Goal: Transaction & Acquisition: Purchase product/service

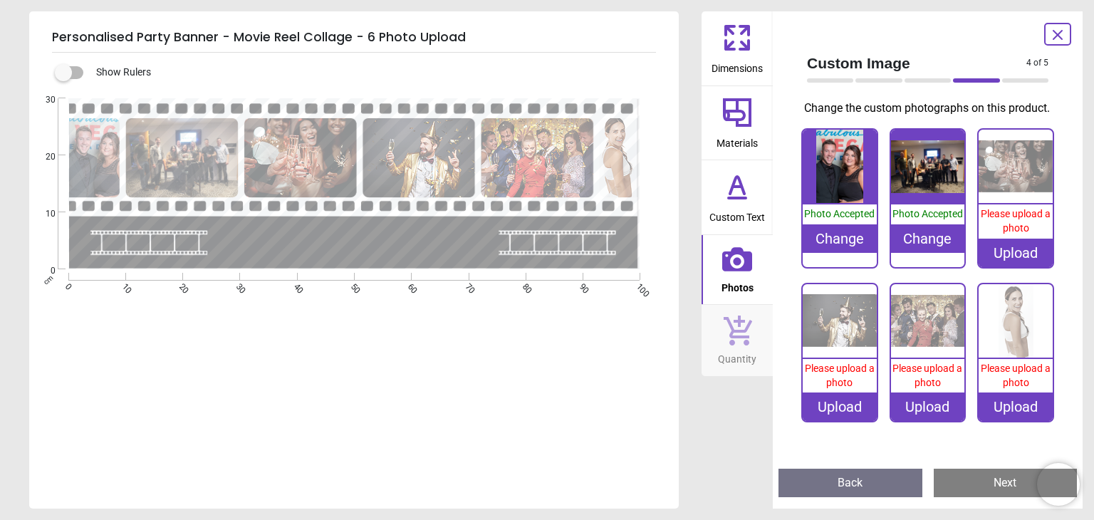
scroll to position [3, 0]
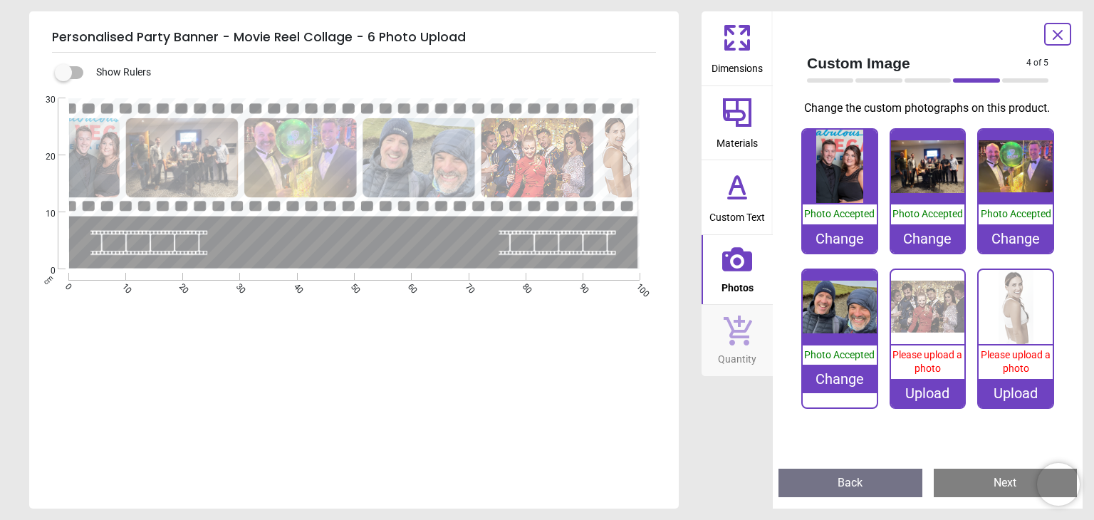
scroll to position [3, 0]
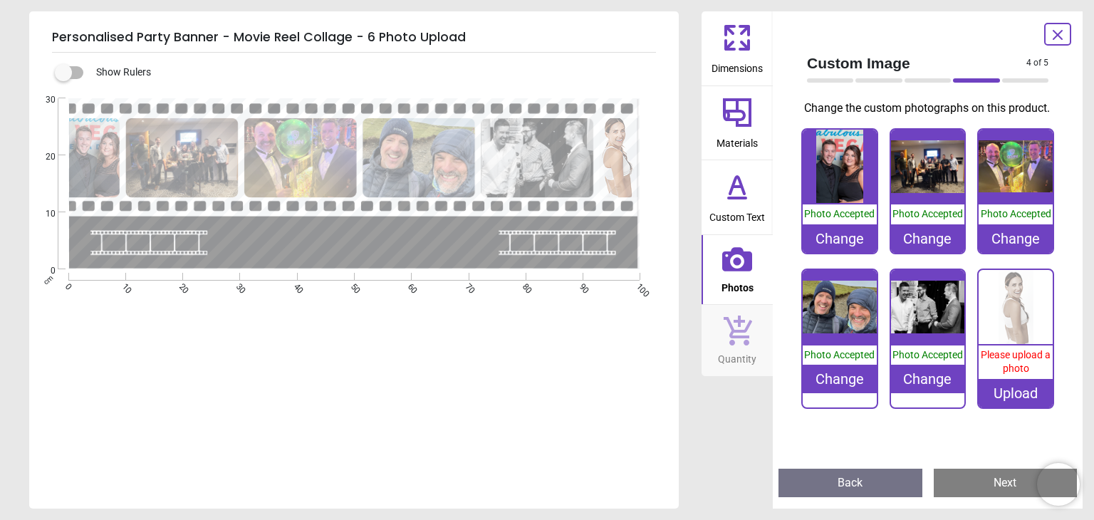
scroll to position [3, 0]
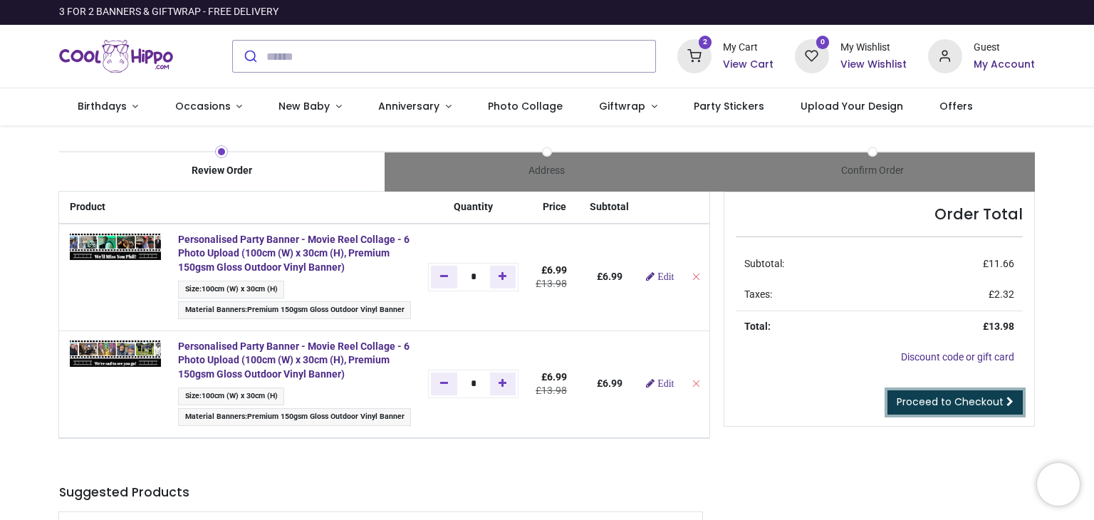
click at [923, 410] on link "Proceed to Checkout" at bounding box center [955, 402] width 135 height 24
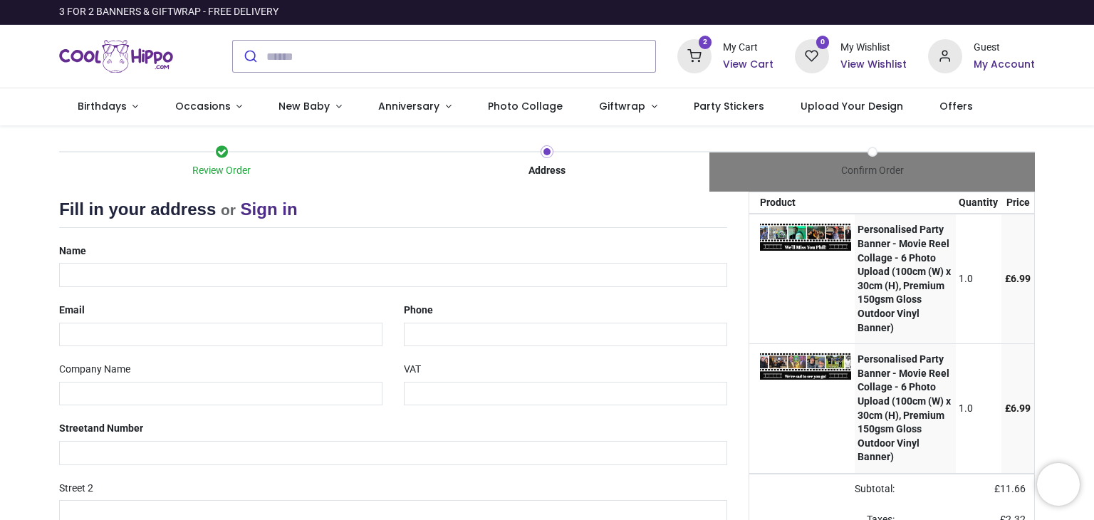
select select "***"
click at [182, 280] on input "text" at bounding box center [393, 275] width 668 height 24
type input "**********"
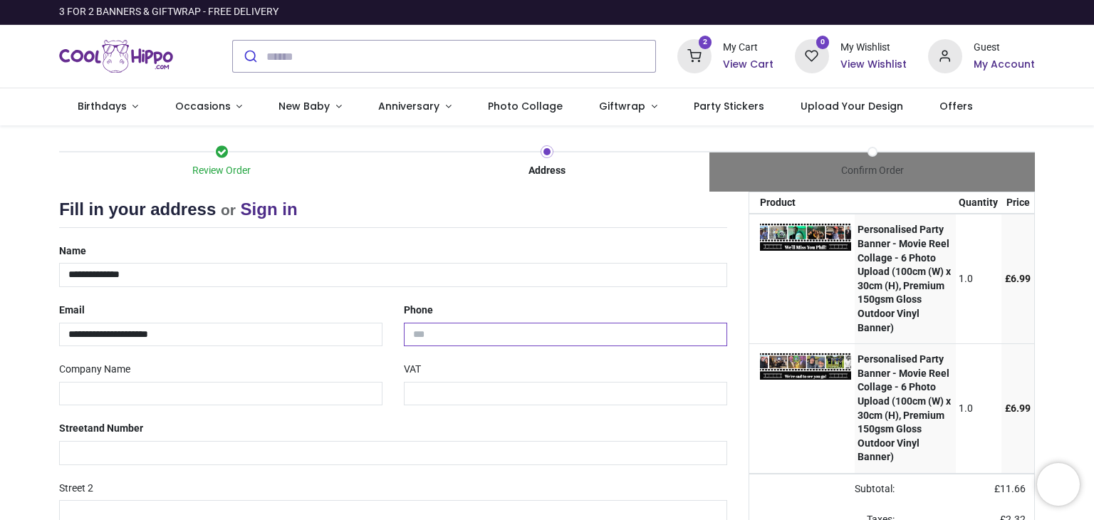
type input "**********"
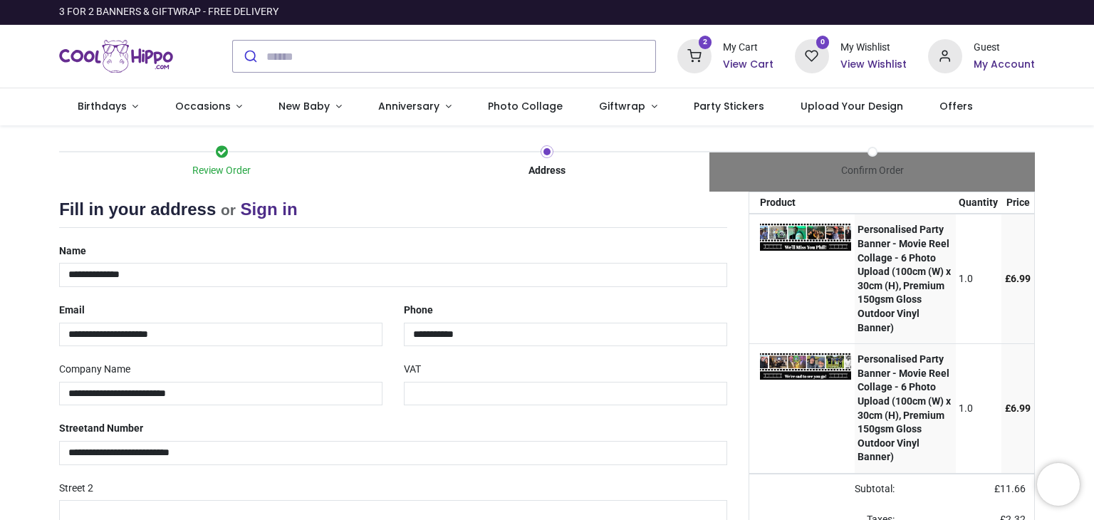
type input "**********"
type input "********"
select select "***"
click at [680, 489] on div "Street 2" at bounding box center [393, 501] width 690 height 48
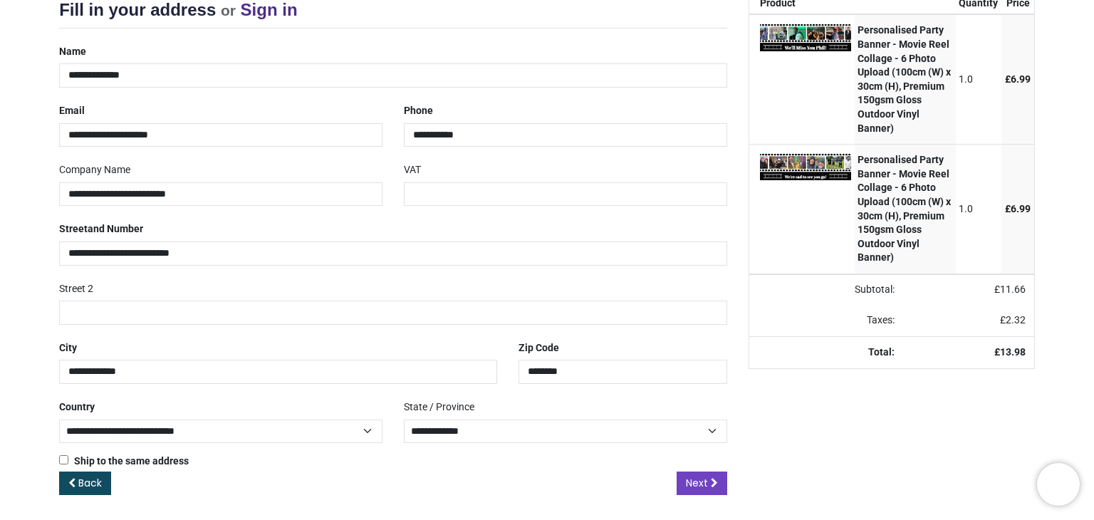
scroll to position [201, 0]
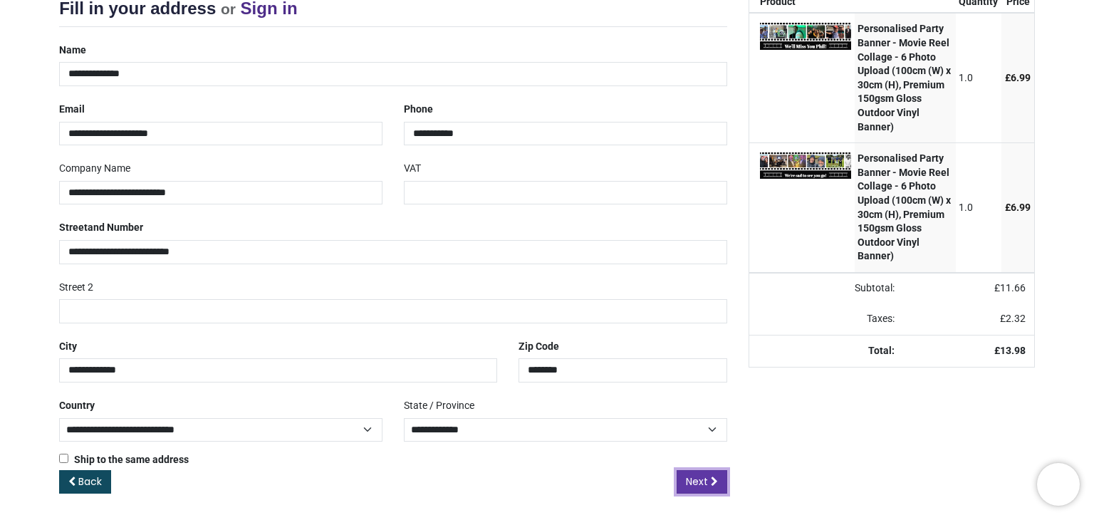
click at [692, 484] on span "Next" at bounding box center [697, 481] width 22 height 14
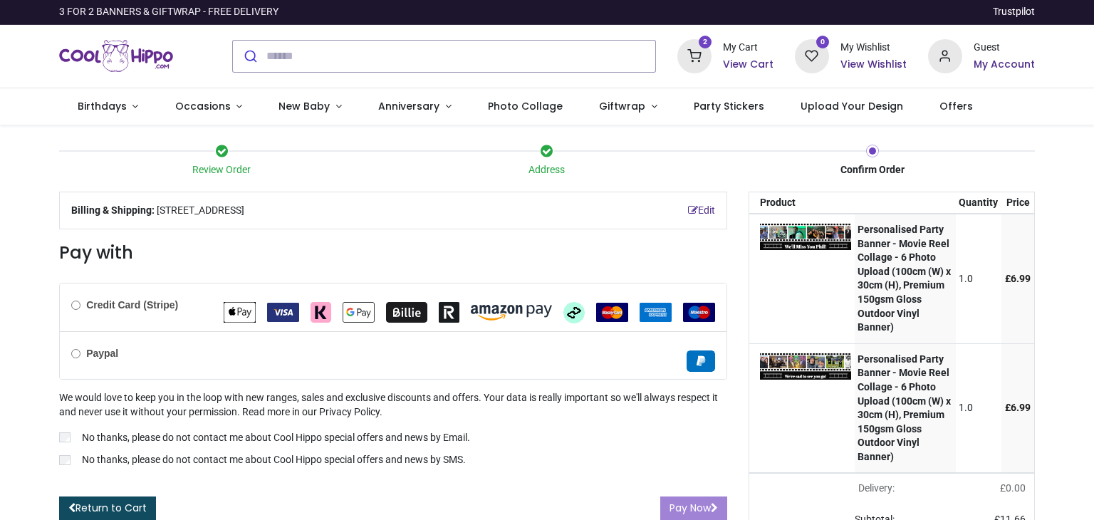
click at [75, 308] on div "Credit Card (Stripe)" at bounding box center [393, 308] width 667 height 48
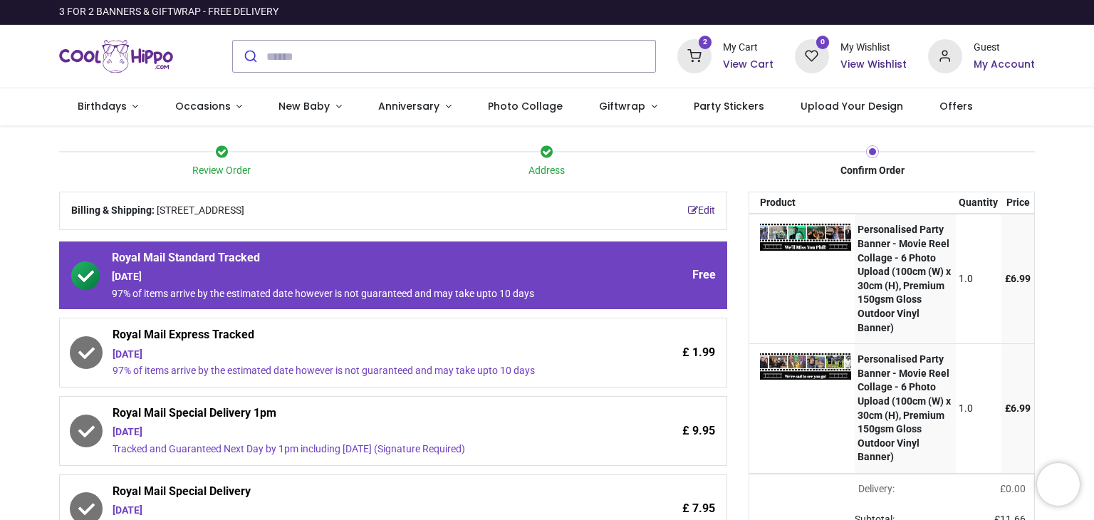
click at [43, 375] on div "Review Order Address Confirm Order Your order: £ 13.98" at bounding box center [547, 487] width 1094 height 724
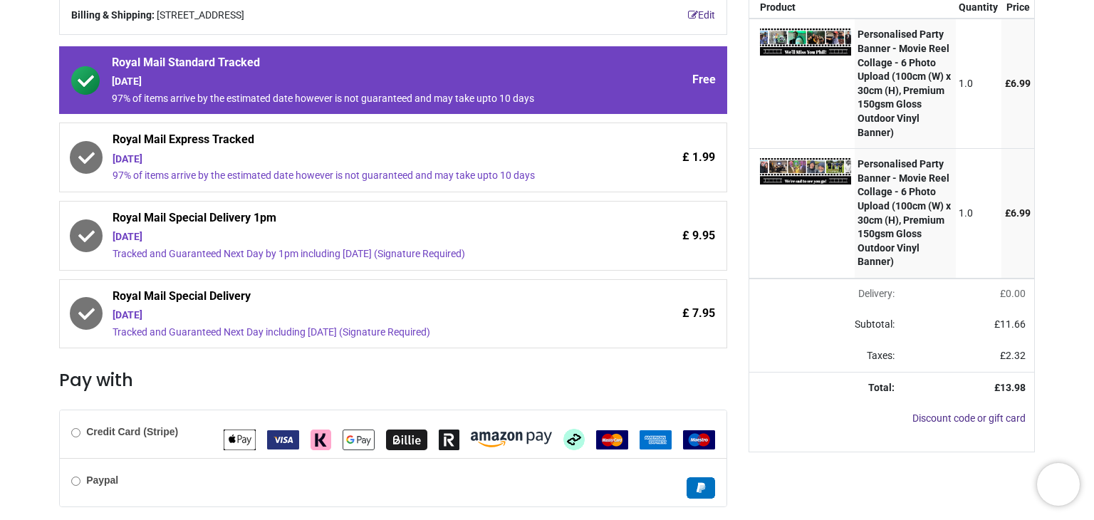
scroll to position [199, 0]
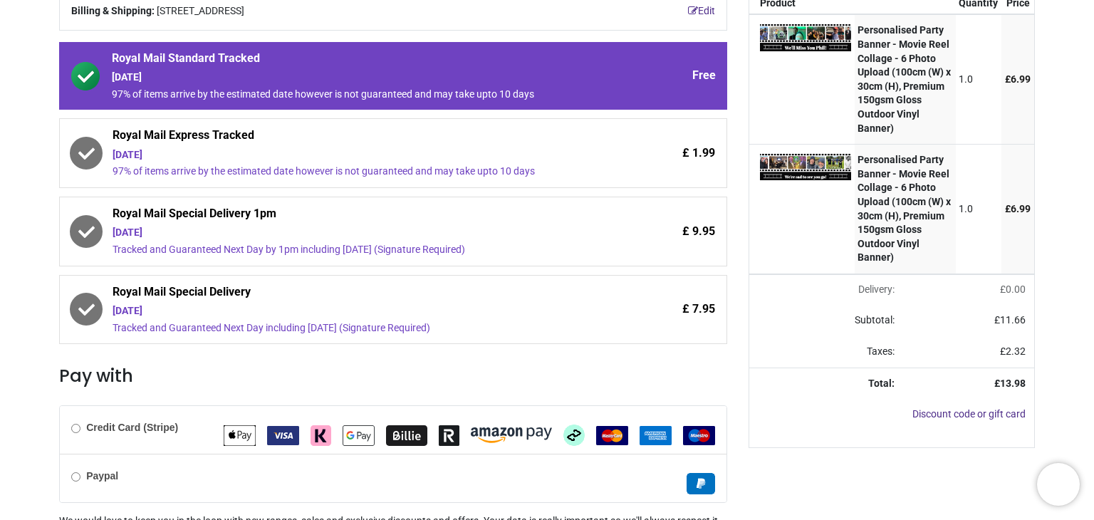
click at [321, 157] on div "Tuesday 16th September" at bounding box center [354, 155] width 482 height 14
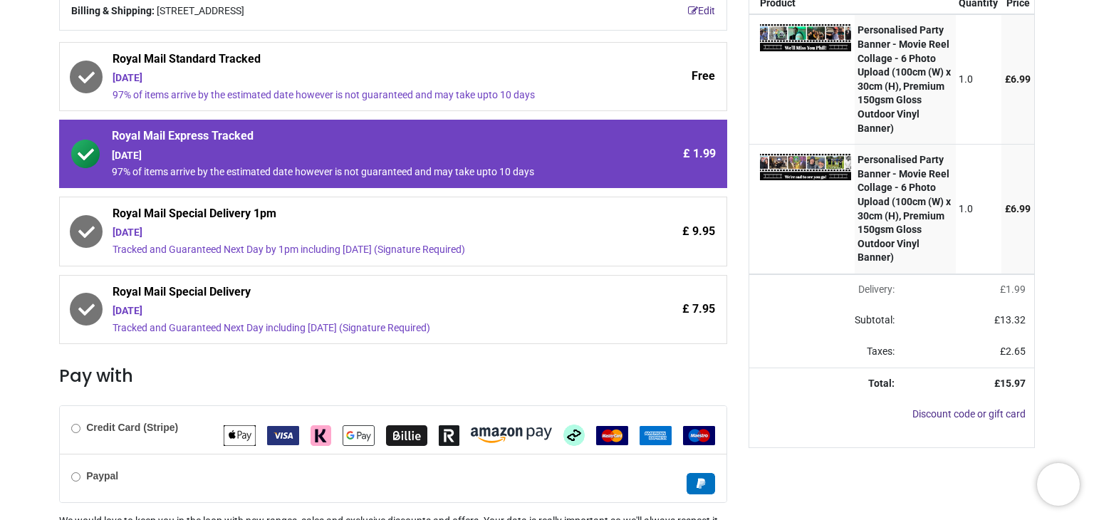
click at [306, 311] on div "Tuesday 16th September" at bounding box center [354, 311] width 482 height 14
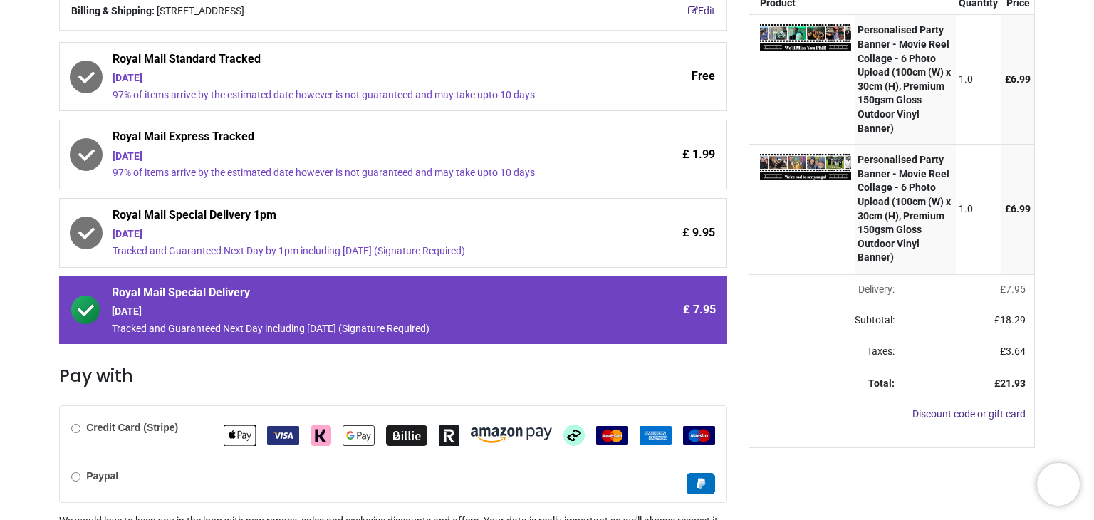
click at [355, 152] on div "Tuesday 16th September" at bounding box center [354, 157] width 482 height 14
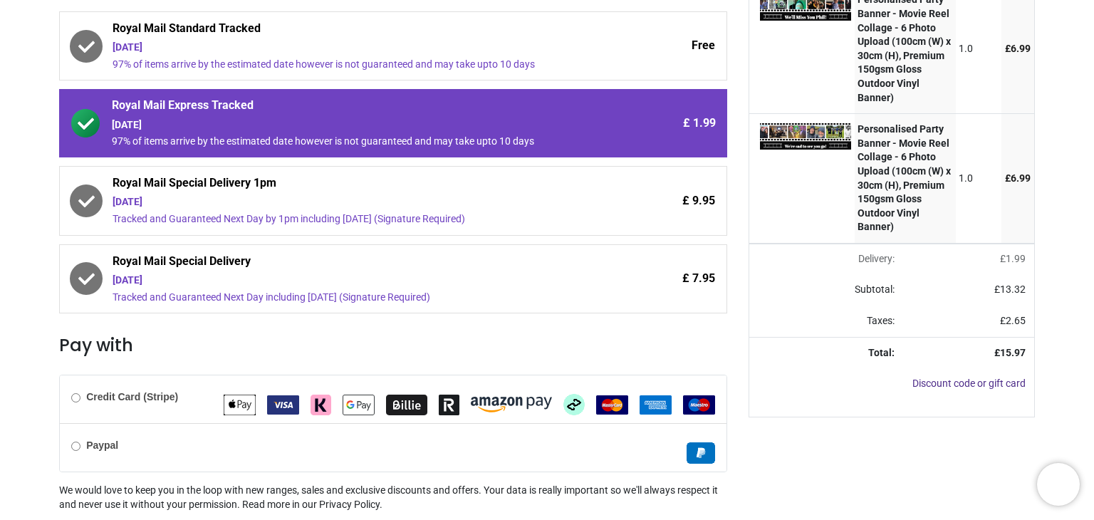
scroll to position [248, 0]
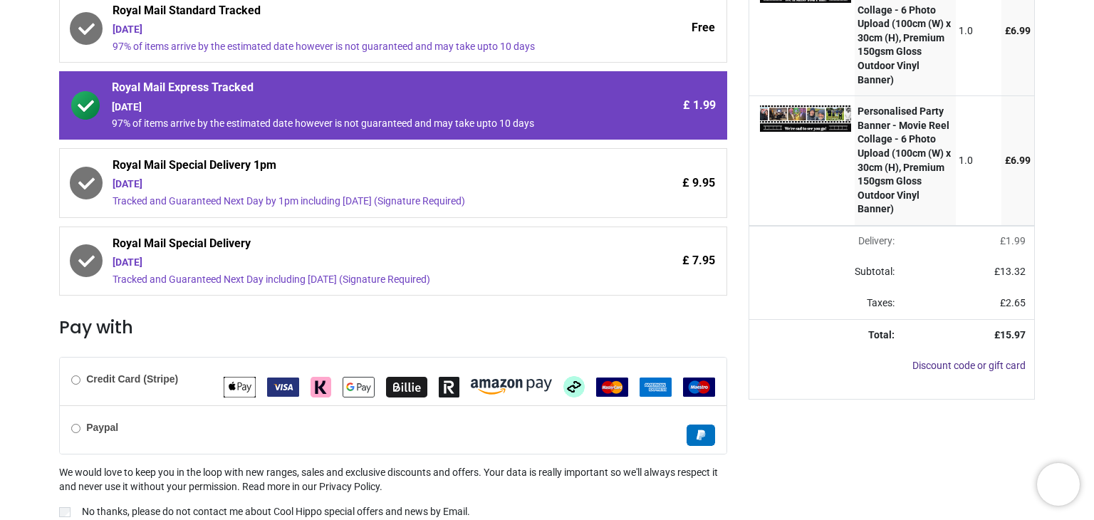
click at [611, 270] on div "£ 7.95" at bounding box center [655, 261] width 120 height 51
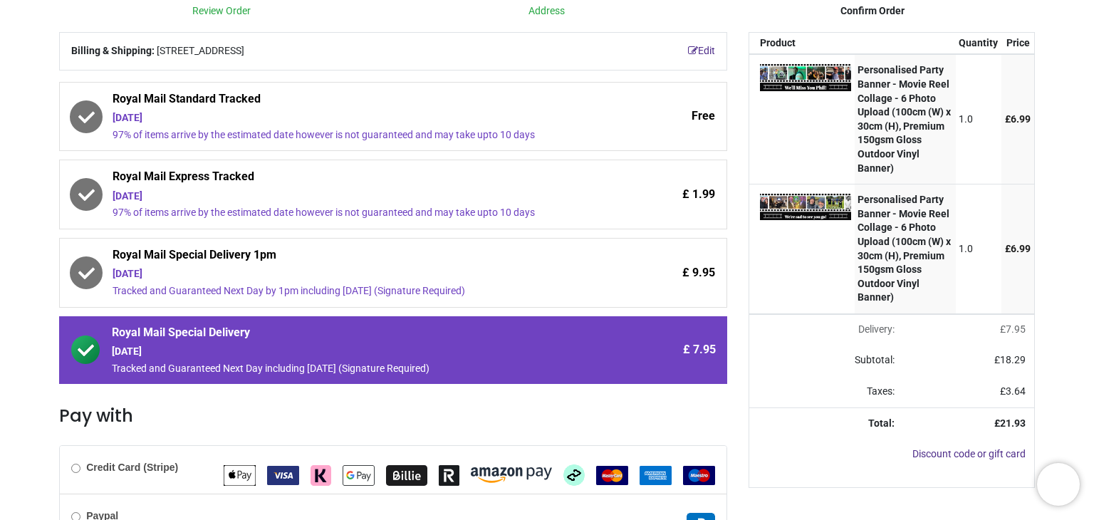
scroll to position [180, 0]
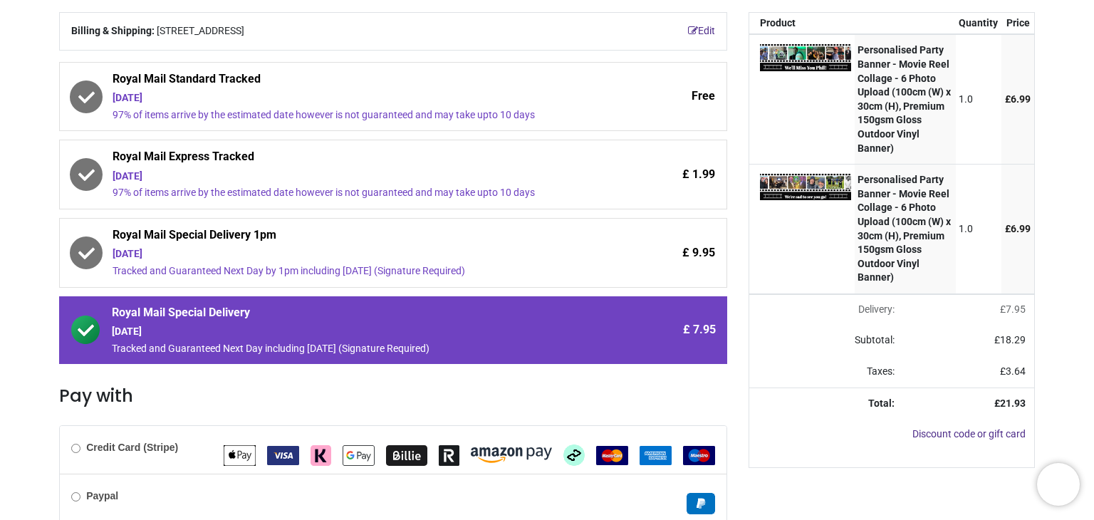
click at [28, 381] on div "Review Order Address Confirm Order Your order: £ 21.93" at bounding box center [547, 308] width 1094 height 724
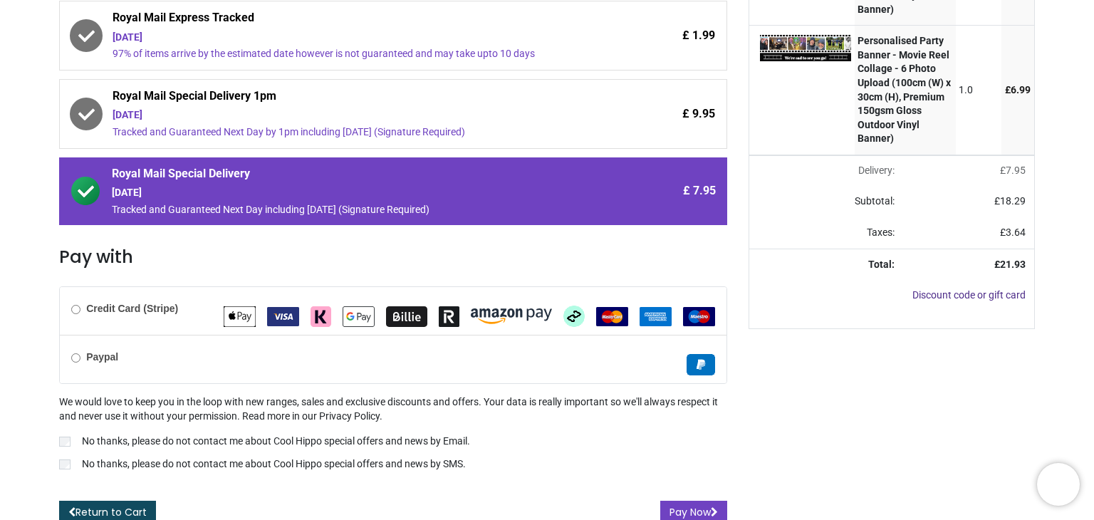
scroll to position [0, 0]
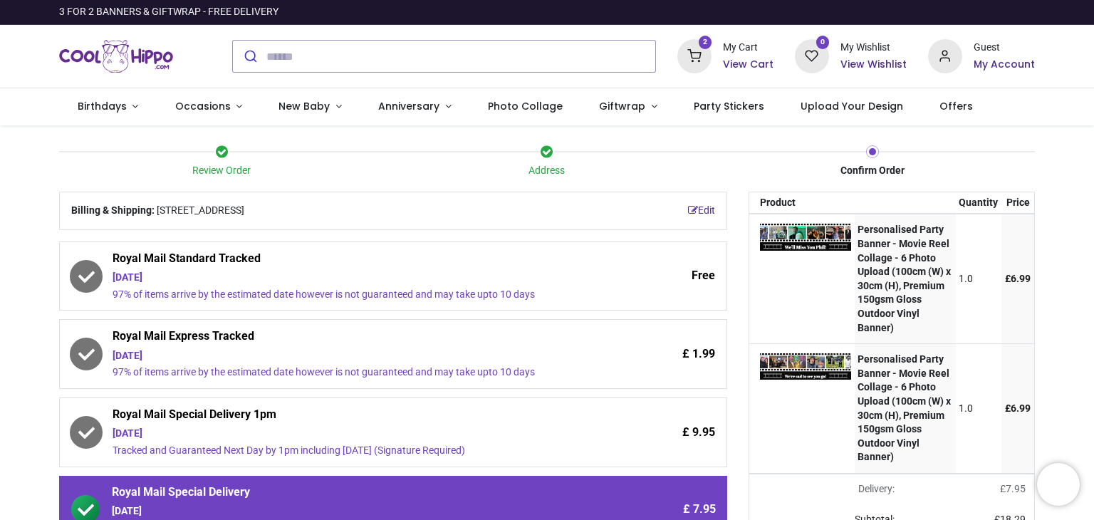
click at [188, 12] on div "3 FOR 2 BANNERS & GIFTWRAP - FREE DELIVERY" at bounding box center [168, 12] width 219 height 14
drag, startPoint x: 1091, startPoint y: 169, endPoint x: 1093, endPoint y: 311, distance: 141.8
click at [1093, 311] on div "Login • Register Birthdays Milestone Birthday 1510 products 208" at bounding box center [547, 260] width 1094 height 520
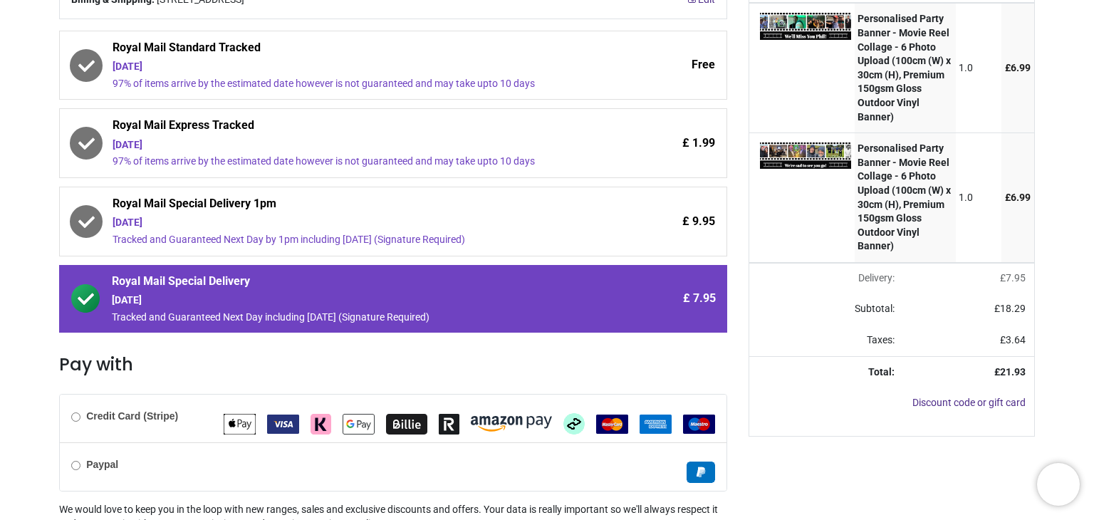
scroll to position [214, 0]
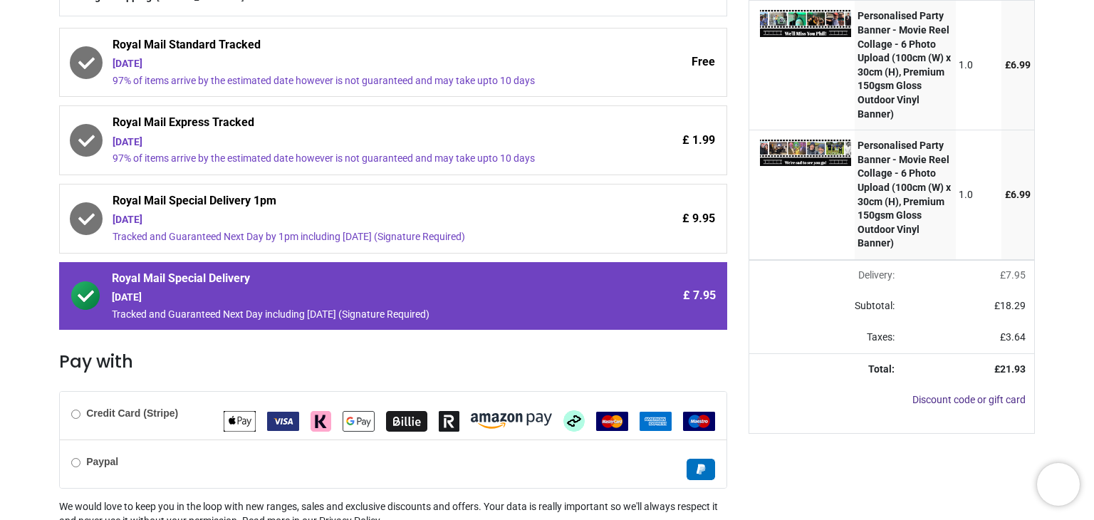
click at [633, 155] on div "£ 1.99" at bounding box center [655, 140] width 120 height 51
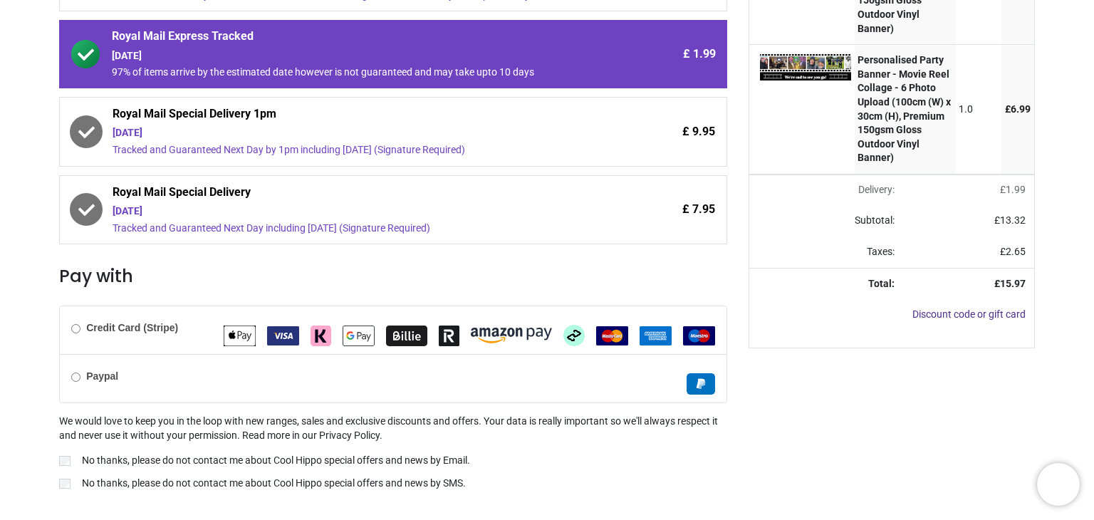
scroll to position [327, 0]
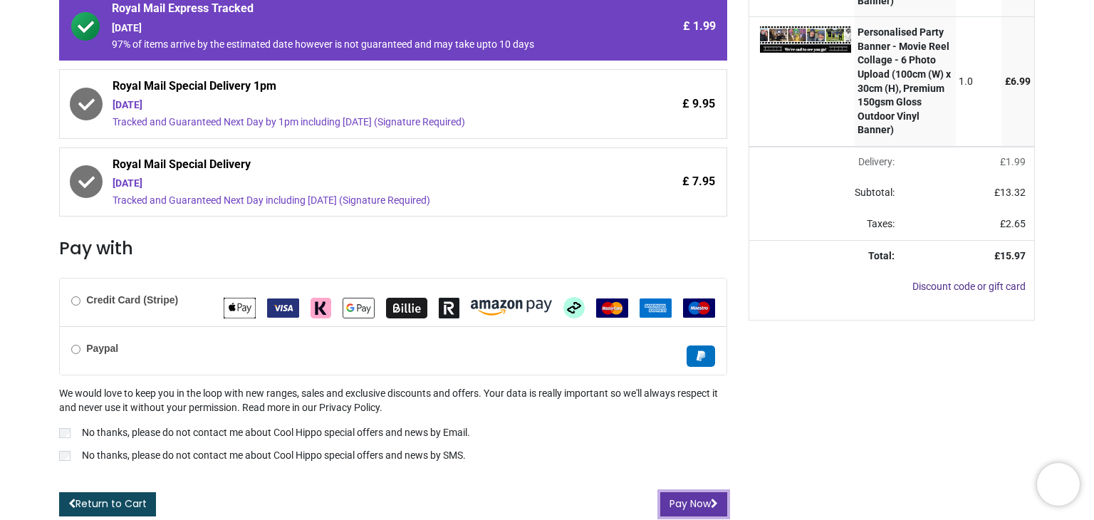
click at [701, 494] on button "Pay Now" at bounding box center [693, 504] width 67 height 24
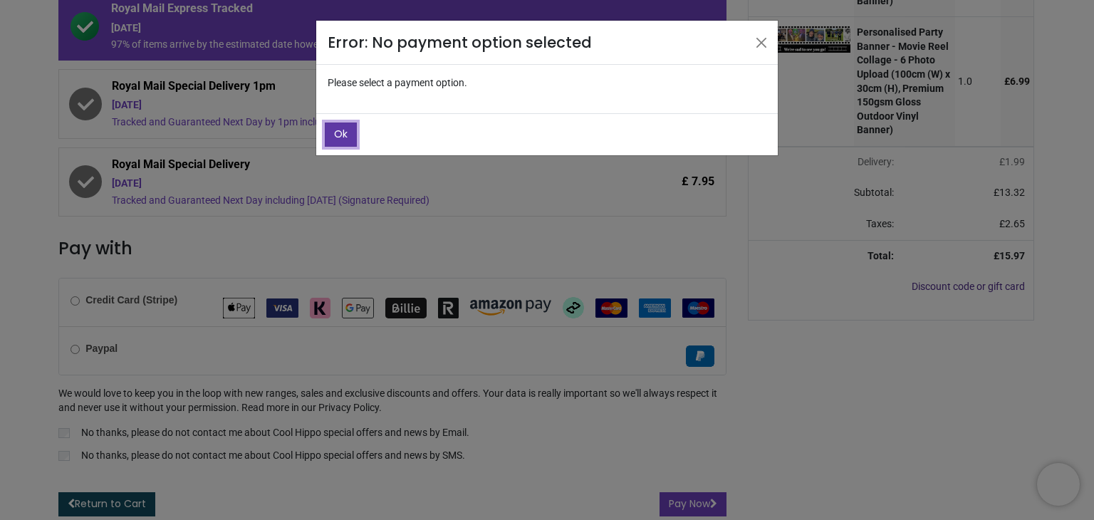
click at [337, 140] on button "Ok" at bounding box center [341, 135] width 32 height 24
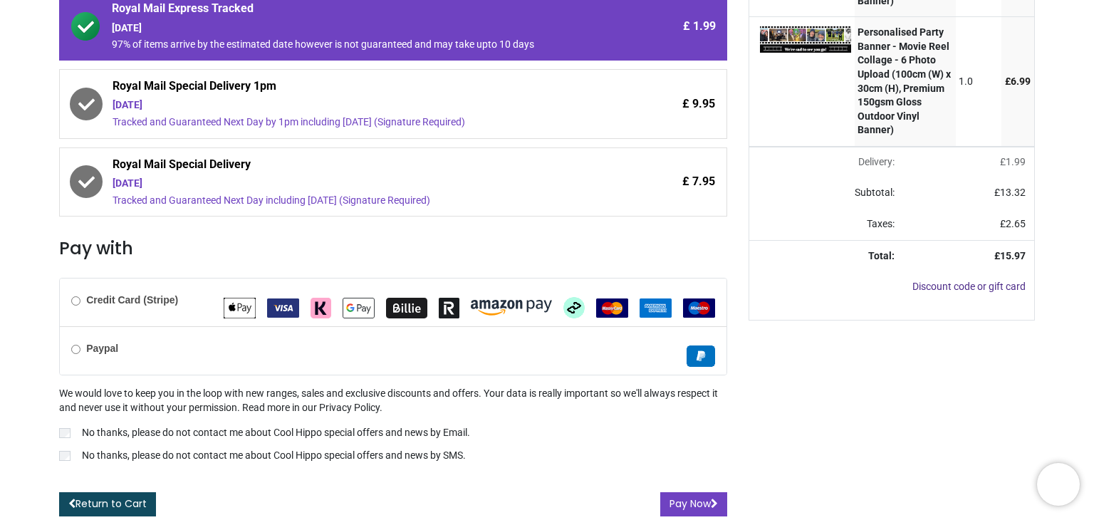
click at [158, 296] on b "Credit Card (Stripe)" at bounding box center [132, 299] width 92 height 11
click at [692, 504] on button "Pay Now" at bounding box center [693, 504] width 67 height 24
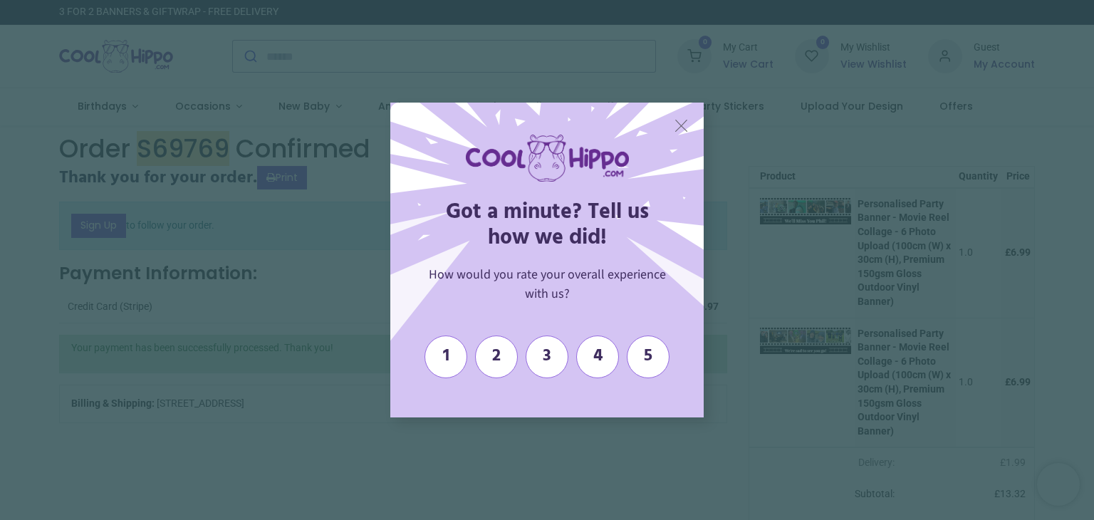
click at [675, 123] on span "X" at bounding box center [681, 125] width 15 height 21
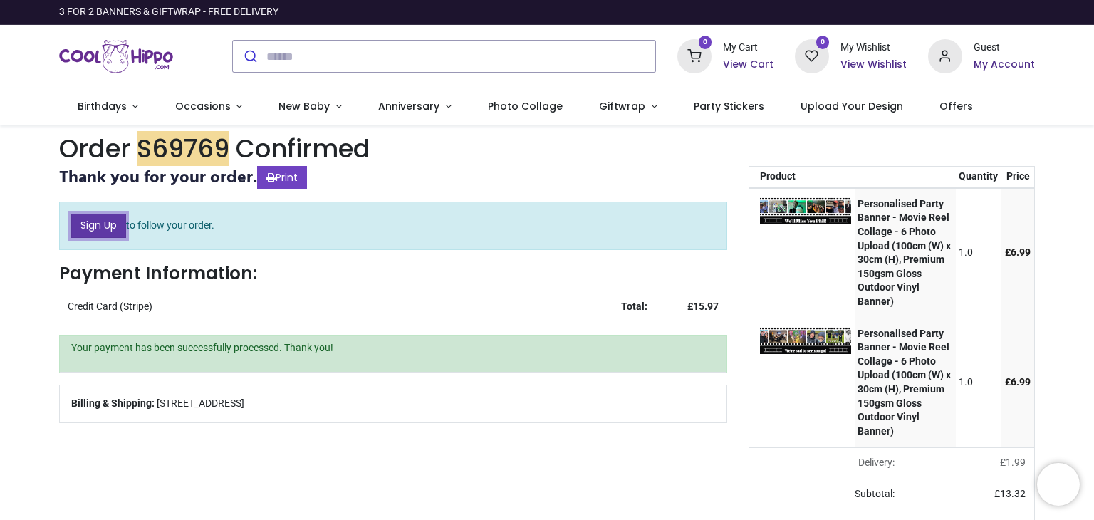
click at [108, 220] on link "Sign Up" at bounding box center [98, 226] width 55 height 24
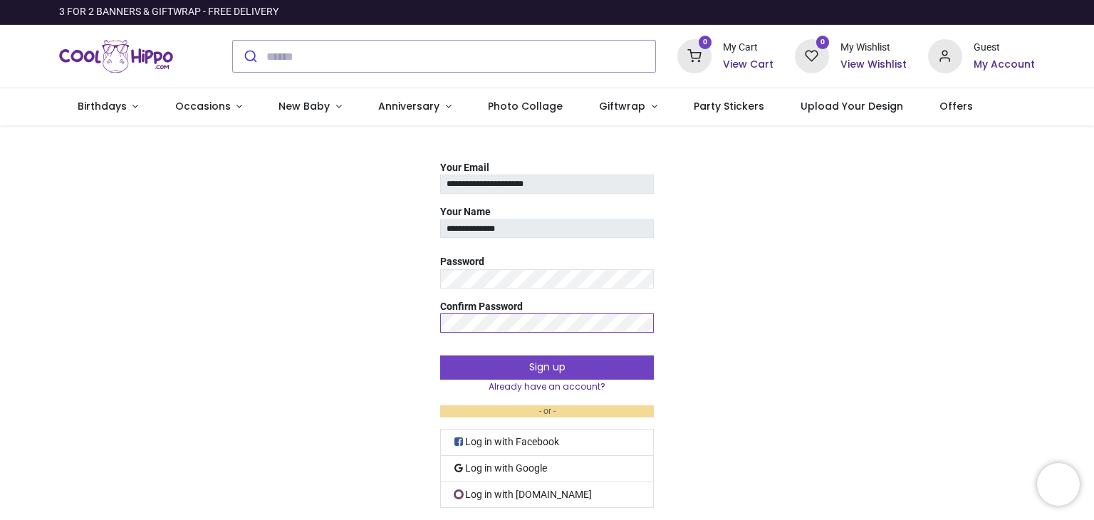
click at [440, 355] on button "Sign up" at bounding box center [547, 367] width 214 height 24
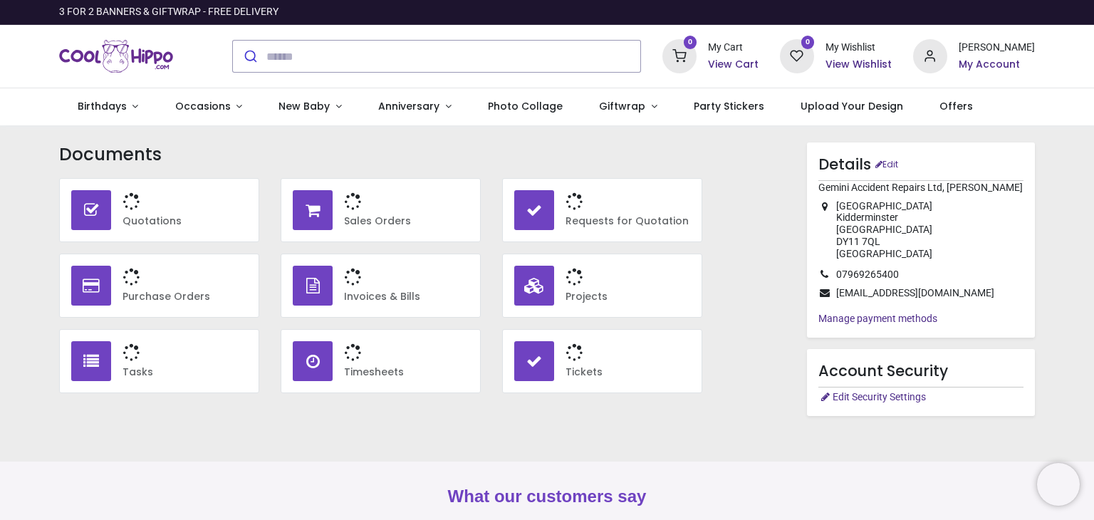
type input "**********"
click at [390, 210] on h3 "1" at bounding box center [406, 202] width 125 height 24
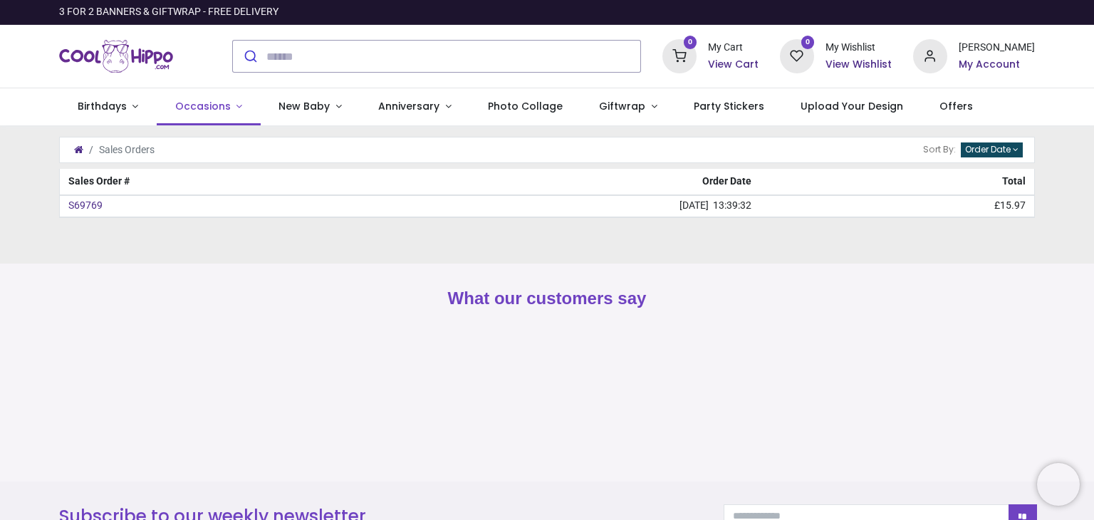
type input "**********"
